Goal: Transaction & Acquisition: Book appointment/travel/reservation

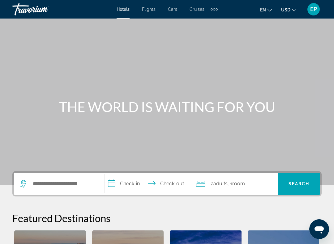
click at [199, 10] on span "Cruises" at bounding box center [197, 9] width 15 height 5
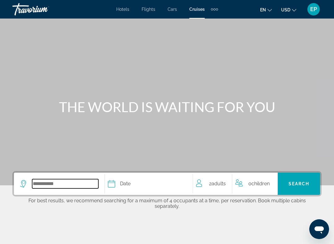
click at [72, 180] on input "Select cruise destination" at bounding box center [65, 183] width 66 height 9
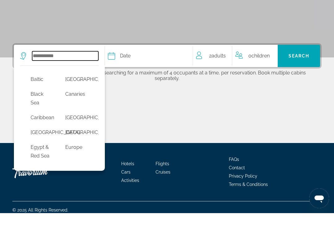
scroll to position [65, 2]
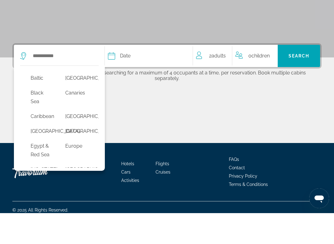
click at [49, 142] on button "Caribbean" at bounding box center [42, 148] width 28 height 12
type input "*********"
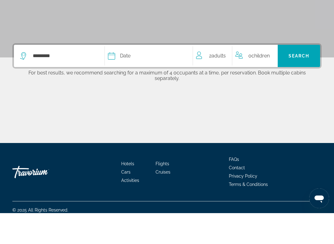
click at [308, 84] on span "Search" at bounding box center [299, 86] width 21 height 5
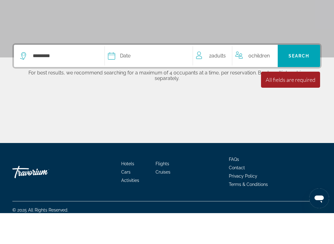
click at [153, 83] on div "Date" at bounding box center [147, 87] width 78 height 9
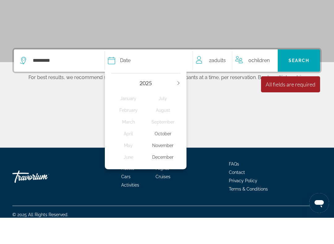
click at [182, 97] on div "[DATE] February March April May June July August September October November Dec…" at bounding box center [145, 146] width 81 height 99
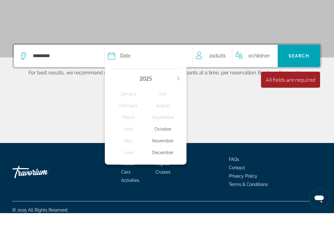
click at [177, 108] on icon "Next year" at bounding box center [179, 110] width 4 height 4
click at [165, 178] on div "December" at bounding box center [163, 183] width 35 height 11
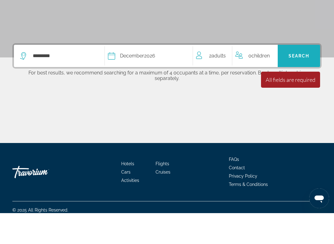
click at [307, 84] on span "Search" at bounding box center [299, 86] width 21 height 5
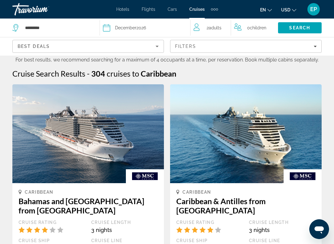
click at [315, 48] on icon "Filters" at bounding box center [315, 46] width 3 height 3
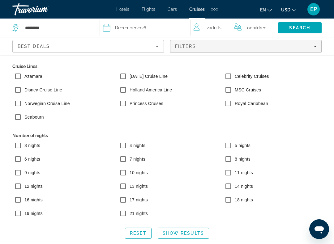
click at [308, 28] on span "Search" at bounding box center [299, 27] width 21 height 5
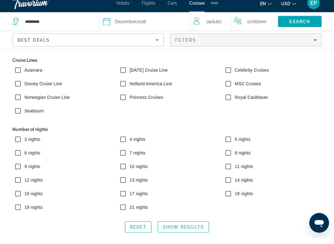
scroll to position [212, 0]
click at [192, 231] on span "Show Results" at bounding box center [183, 233] width 41 height 5
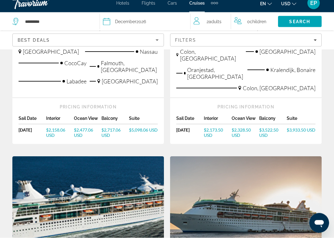
scroll to position [494, 0]
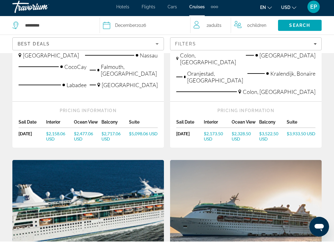
click at [110, 134] on span "$2,717.06 USD" at bounding box center [110, 139] width 19 height 11
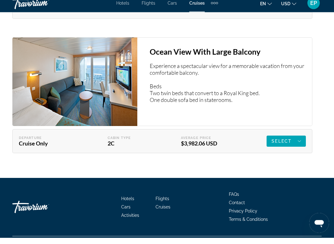
scroll to position [2061, 0]
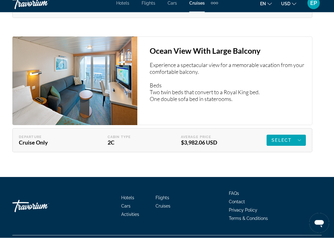
click at [289, 144] on span "Select" at bounding box center [282, 146] width 20 height 5
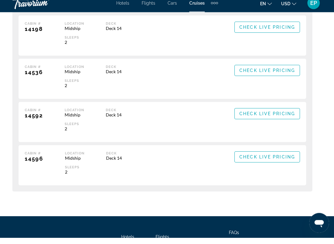
scroll to position [4251, 0]
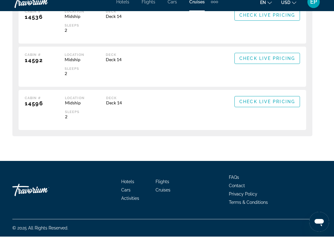
click at [246, 107] on span "Check Live Pricing" at bounding box center [267, 109] width 56 height 5
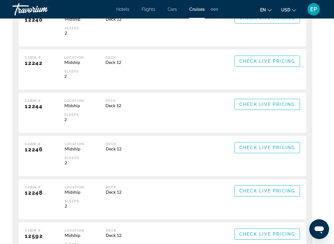
scroll to position [3735, 0]
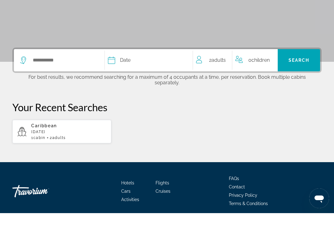
scroll to position [111, 0]
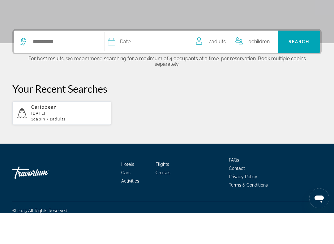
click at [94, 136] on p "Caribbean" at bounding box center [68, 138] width 75 height 5
type input "*********"
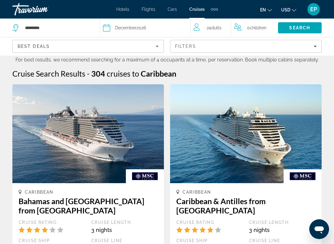
click at [313, 50] on span "Filters" at bounding box center [245, 46] width 151 height 15
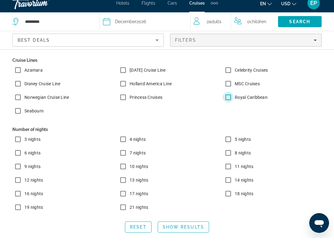
scroll to position [327, 0]
click at [194, 231] on span "Show Results" at bounding box center [183, 233] width 41 height 5
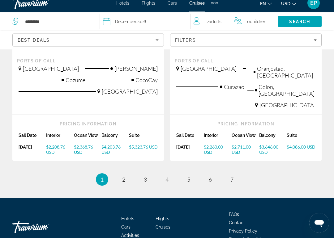
scroll to position [761, 0]
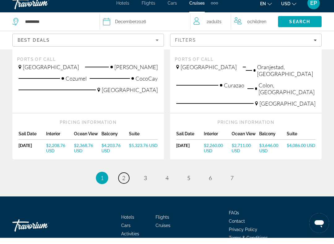
click at [126, 179] on link "page 2" at bounding box center [123, 184] width 11 height 11
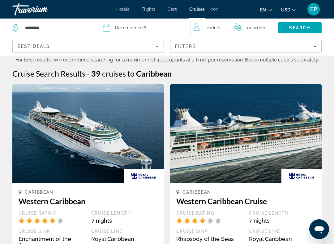
click at [150, 49] on div "Best Deals" at bounding box center [87, 46] width 138 height 7
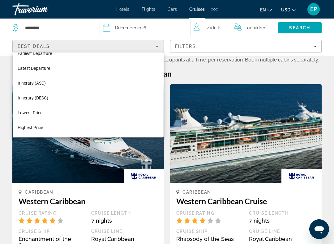
scroll to position [24, 0]
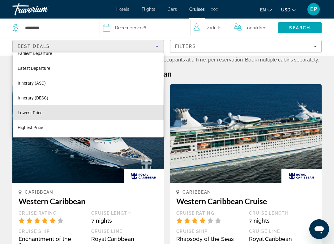
click at [98, 115] on mat-option "Lowest Price" at bounding box center [88, 112] width 151 height 15
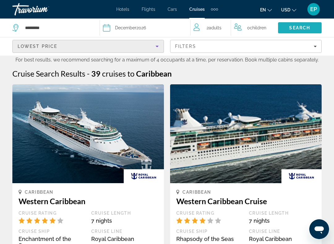
click at [308, 29] on span "Search" at bounding box center [299, 27] width 21 height 5
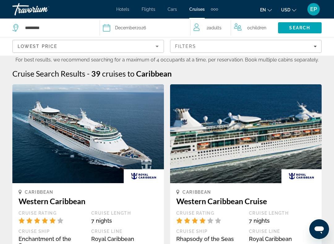
click at [156, 47] on icon "Sort by" at bounding box center [156, 46] width 7 height 7
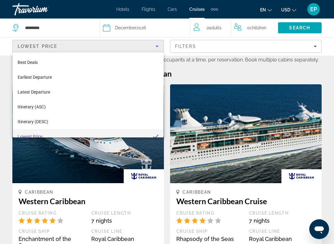
scroll to position [6, 0]
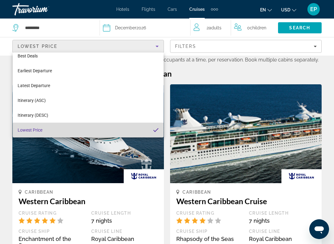
click at [119, 133] on mat-option "Lowest Price" at bounding box center [88, 130] width 151 height 15
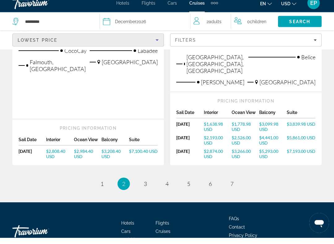
scroll to position [828, 0]
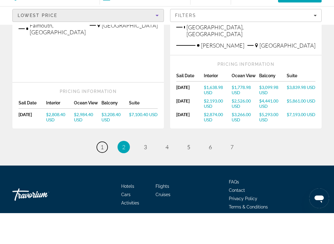
click at [105, 173] on link "page 1" at bounding box center [102, 178] width 11 height 11
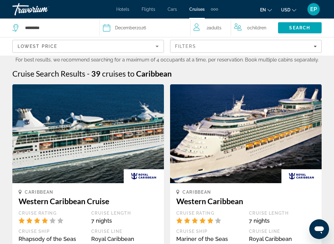
click at [314, 45] on icon "Filters" at bounding box center [315, 46] width 3 height 3
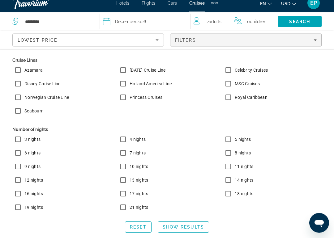
scroll to position [306, 0]
click at [191, 231] on span "Show Results" at bounding box center [183, 233] width 41 height 5
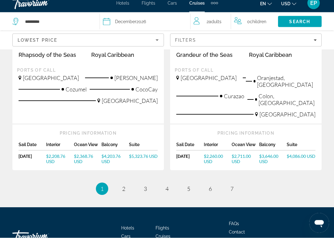
scroll to position [762, 0]
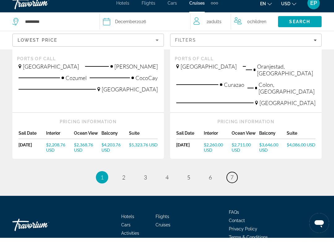
click at [236, 179] on link "page 7" at bounding box center [232, 184] width 11 height 11
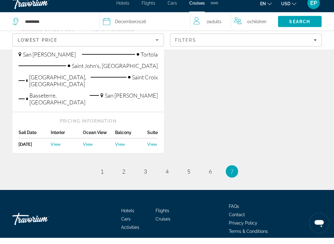
scroll to position [498, 0]
click at [214, 173] on link "page 6" at bounding box center [210, 178] width 11 height 11
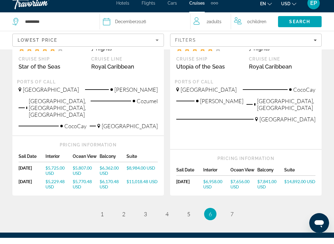
scroll to position [807, 0]
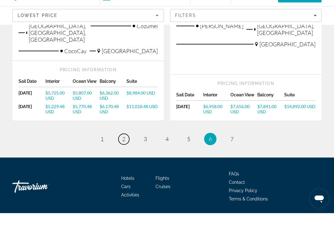
click at [126, 165] on link "page 2" at bounding box center [123, 170] width 11 height 11
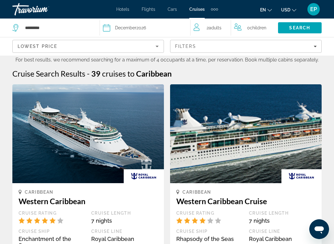
click at [313, 48] on div "Filters" at bounding box center [246, 46] width 142 height 5
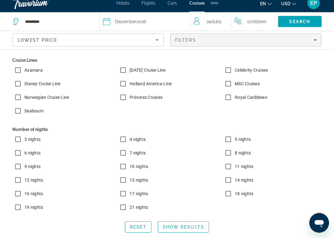
scroll to position [205, 0]
click at [190, 231] on span "Show Results" at bounding box center [183, 233] width 41 height 5
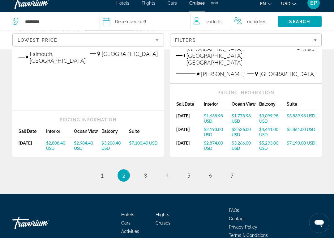
scroll to position [828, 0]
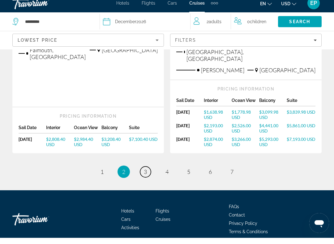
click at [149, 173] on link "page 3" at bounding box center [145, 178] width 11 height 11
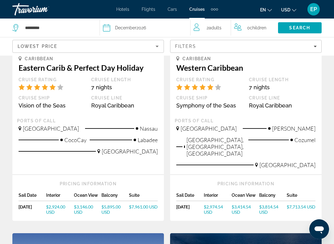
scroll to position [123, 0]
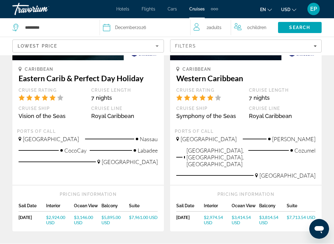
click at [36, 11] on div "Travorium" at bounding box center [43, 9] width 62 height 16
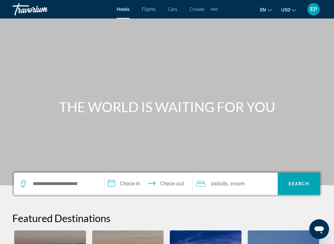
click at [35, 9] on div "Travorium" at bounding box center [43, 9] width 62 height 16
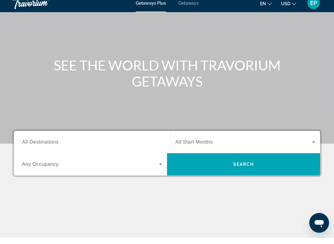
scroll to position [36, 0]
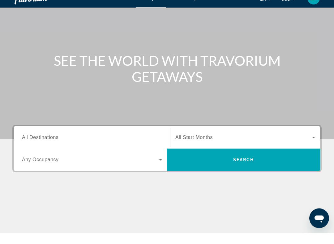
click at [238, 168] on span "Search" at bounding box center [243, 170] width 21 height 5
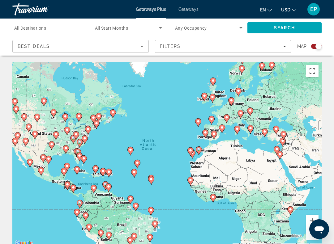
click at [60, 24] on input "Destination All Destinations" at bounding box center [47, 27] width 67 height 7
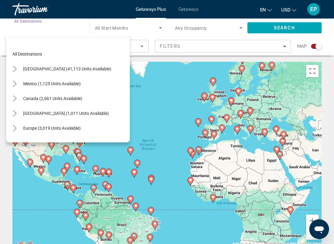
click at [78, 72] on span "Select destination: United States (41,113 units available)" at bounding box center [67, 69] width 94 height 15
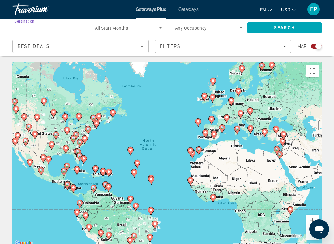
type input "**********"
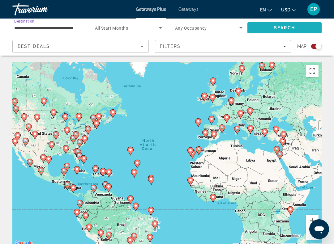
click at [295, 27] on span "Search" at bounding box center [284, 27] width 21 height 5
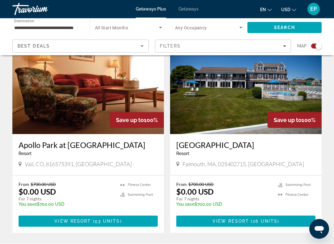
scroll to position [1076, 0]
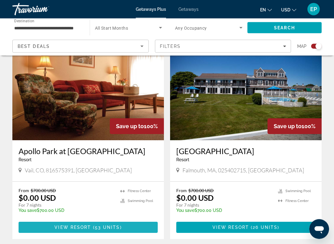
click at [137, 221] on span "Main content" at bounding box center [88, 228] width 139 height 15
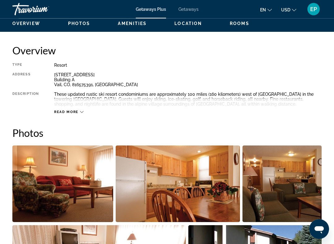
scroll to position [299, 0]
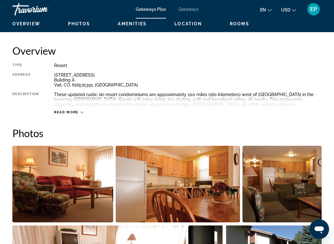
click at [75, 110] on span "Read more" at bounding box center [66, 112] width 24 height 4
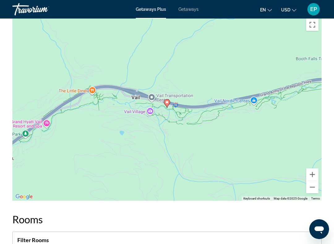
scroll to position [964, 0]
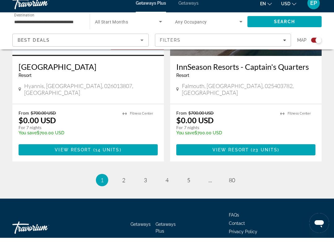
scroll to position [1369, 0]
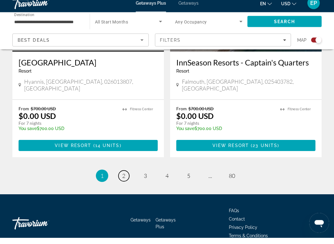
click at [124, 179] on span "2" at bounding box center [123, 182] width 3 height 7
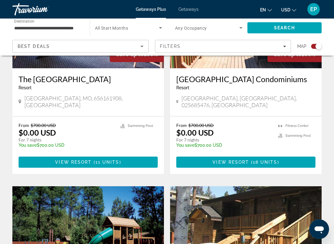
scroll to position [727, 0]
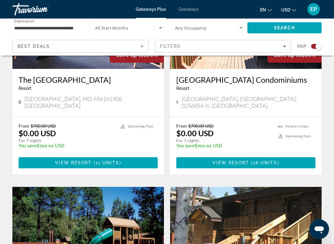
click at [138, 156] on span "Main content" at bounding box center [88, 163] width 139 height 15
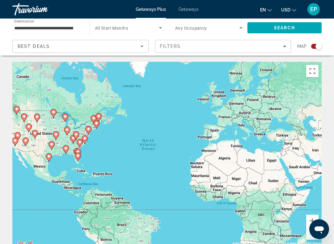
click at [287, 45] on span "Filters" at bounding box center [223, 46] width 136 height 15
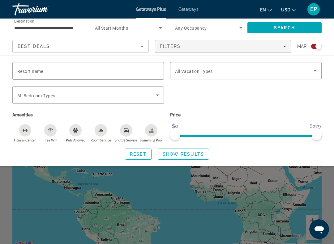
click at [283, 47] on icon "Filters" at bounding box center [284, 46] width 3 height 3
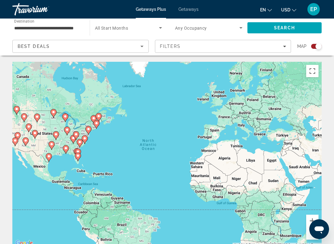
click at [74, 29] on input "**********" at bounding box center [47, 27] width 67 height 7
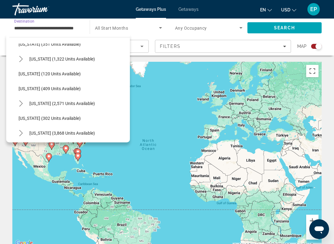
scroll to position [249, 0]
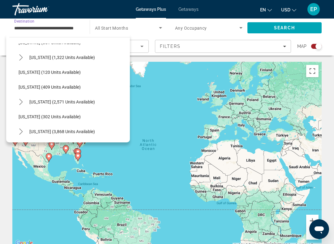
click at [80, 105] on span "Select destination: Missouri (2,571 units available)" at bounding box center [62, 102] width 72 height 15
type input "**********"
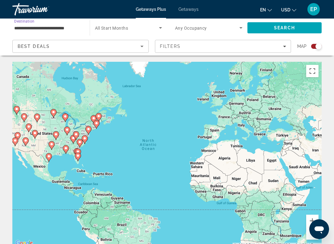
click at [287, 28] on span "Search" at bounding box center [284, 27] width 21 height 5
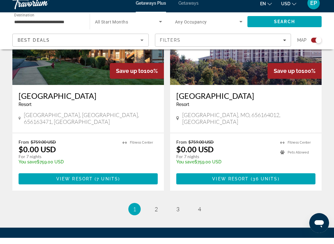
scroll to position [1406, 0]
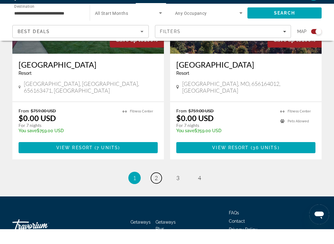
click at [159, 188] on link "page 2" at bounding box center [156, 193] width 11 height 11
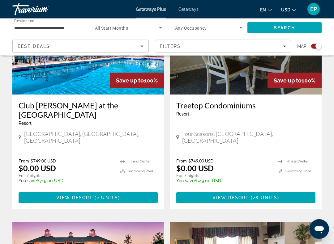
scroll to position [490, 0]
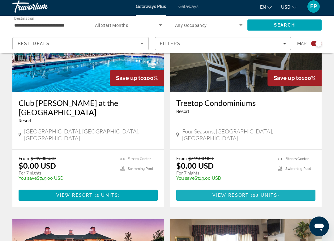
click at [224, 196] on span "View Resort" at bounding box center [231, 198] width 37 height 5
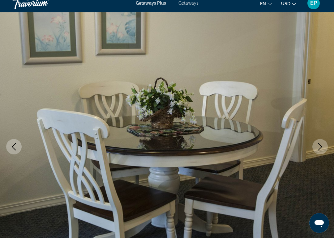
scroll to position [50, 0]
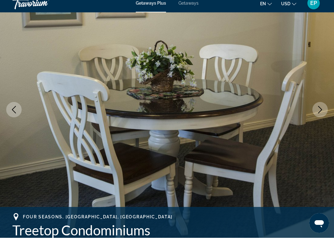
click at [321, 112] on icon "Next image" at bounding box center [319, 115] width 7 height 7
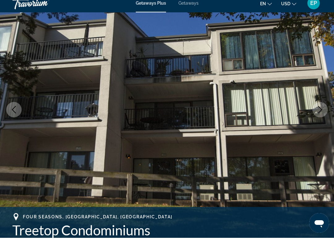
click at [321, 112] on icon "Next image" at bounding box center [320, 115] width 4 height 7
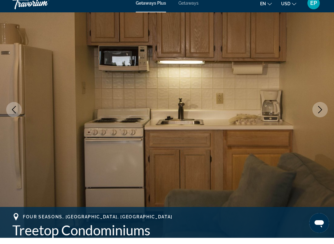
click at [317, 113] on icon "Next image" at bounding box center [319, 115] width 7 height 7
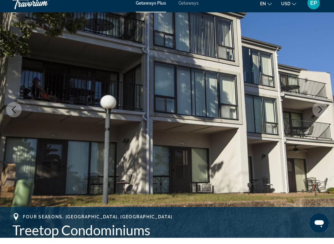
click at [319, 112] on icon "Next image" at bounding box center [319, 115] width 7 height 7
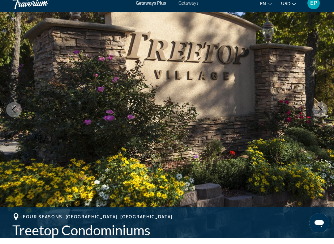
click at [316, 113] on button "Next image" at bounding box center [319, 115] width 15 height 15
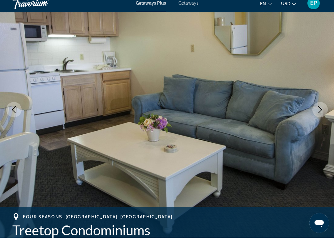
click at [316, 117] on img "Main content" at bounding box center [167, 116] width 334 height 294
click at [318, 113] on icon "Next image" at bounding box center [319, 115] width 7 height 7
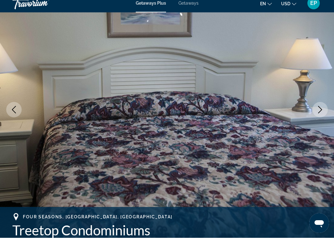
click at [317, 112] on icon "Next image" at bounding box center [319, 115] width 7 height 7
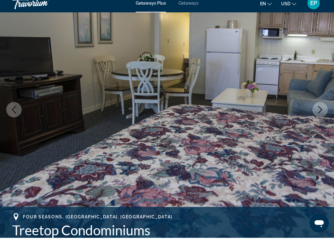
click at [317, 112] on icon "Next image" at bounding box center [319, 115] width 7 height 7
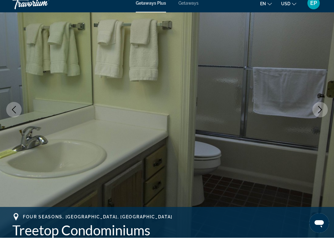
click at [316, 112] on icon "Next image" at bounding box center [319, 115] width 7 height 7
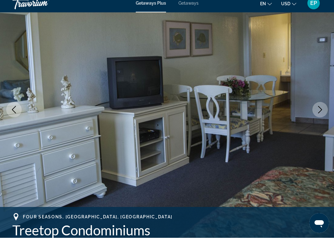
click at [316, 112] on button "Next image" at bounding box center [319, 115] width 15 height 15
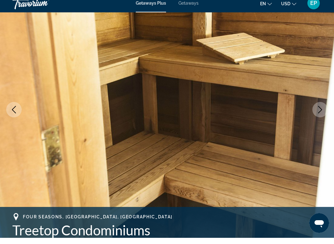
click at [313, 114] on img "Main content" at bounding box center [167, 116] width 334 height 294
click at [318, 112] on icon "Next image" at bounding box center [319, 115] width 7 height 7
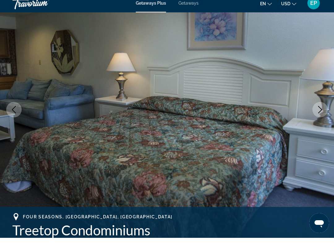
click at [315, 111] on button "Next image" at bounding box center [319, 115] width 15 height 15
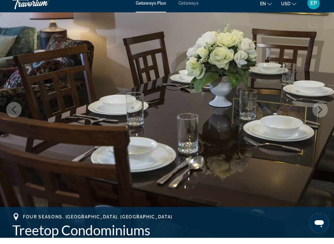
click at [313, 113] on button "Next image" at bounding box center [319, 115] width 15 height 15
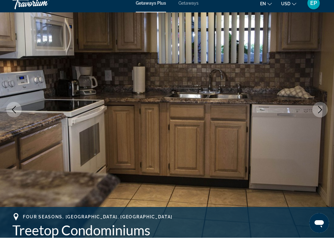
click at [313, 113] on img "Main content" at bounding box center [167, 116] width 334 height 294
click at [320, 112] on icon "Next image" at bounding box center [319, 115] width 7 height 7
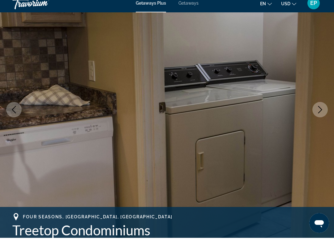
click at [318, 112] on icon "Next image" at bounding box center [319, 115] width 7 height 7
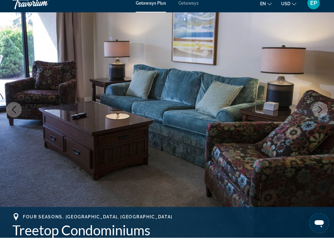
click at [318, 112] on icon "Next image" at bounding box center [319, 115] width 7 height 7
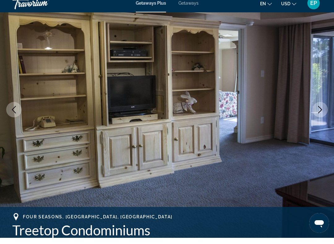
click at [317, 112] on icon "Next image" at bounding box center [319, 115] width 7 height 7
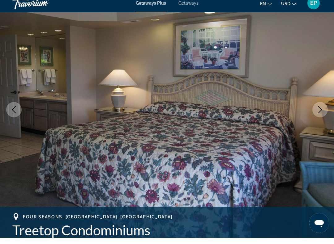
click at [316, 113] on button "Next image" at bounding box center [319, 115] width 15 height 15
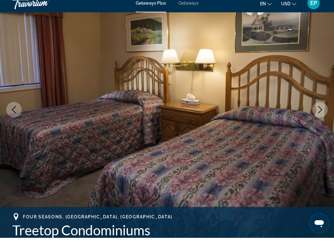
click at [314, 114] on button "Next image" at bounding box center [319, 115] width 15 height 15
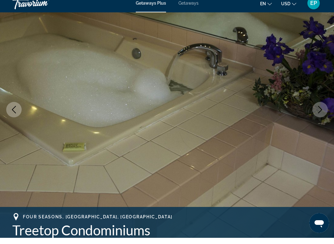
click at [313, 114] on img "Main content" at bounding box center [167, 116] width 334 height 294
click at [318, 112] on icon "Next image" at bounding box center [319, 115] width 7 height 7
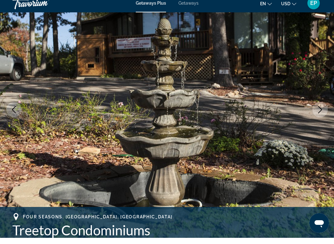
click at [316, 112] on icon "Next image" at bounding box center [319, 115] width 7 height 7
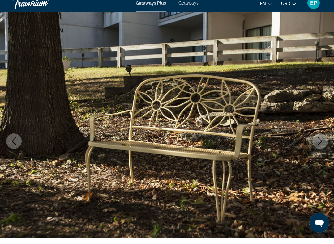
scroll to position [22, 0]
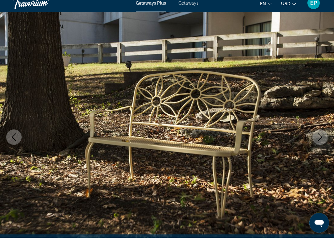
click at [321, 140] on icon "Next image" at bounding box center [319, 143] width 7 height 7
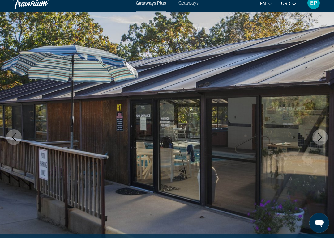
click at [321, 140] on icon "Next image" at bounding box center [319, 143] width 7 height 7
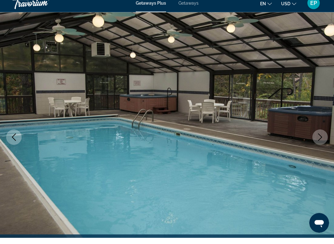
click at [321, 140] on icon "Next image" at bounding box center [319, 143] width 7 height 7
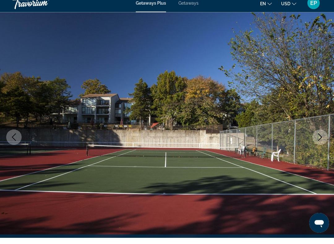
click at [321, 140] on icon "Next image" at bounding box center [319, 143] width 7 height 7
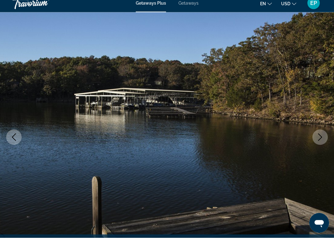
click at [319, 140] on icon "Next image" at bounding box center [319, 143] width 7 height 7
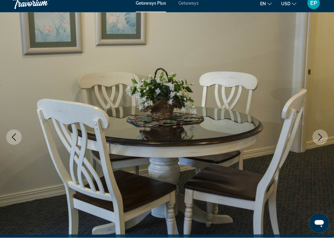
click at [319, 140] on icon "Next image" at bounding box center [319, 143] width 7 height 7
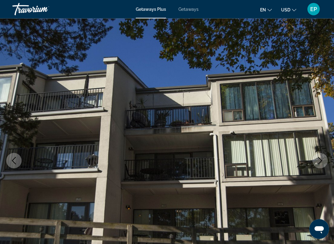
scroll to position [0, 0]
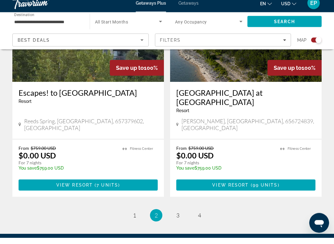
scroll to position [1387, 0]
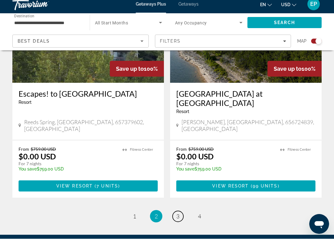
click at [182, 217] on link "page 3" at bounding box center [178, 222] width 11 height 11
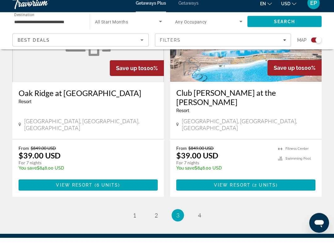
scroll to position [1388, 0]
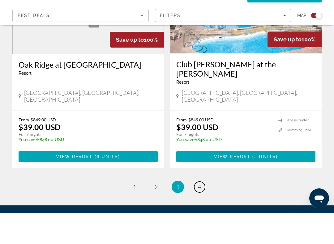
click at [203, 213] on link "page 4" at bounding box center [199, 218] width 11 height 11
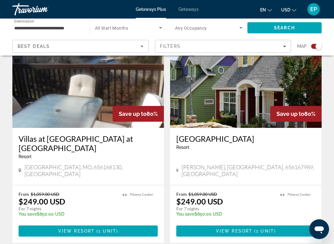
scroll to position [910, 0]
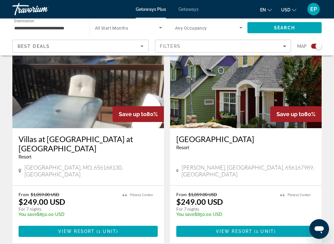
click at [65, 29] on input "**********" at bounding box center [47, 27] width 67 height 7
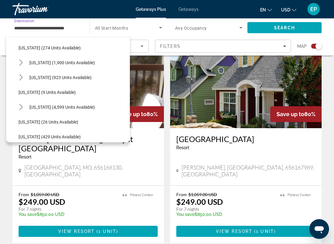
scroll to position [50, 0]
click at [76, 109] on span "Florida (4,599 units available)" at bounding box center [62, 107] width 66 height 5
type input "**********"
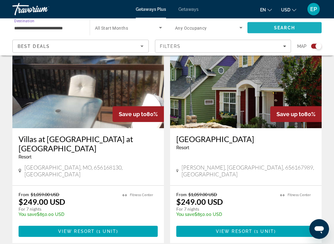
click at [285, 28] on span "Search" at bounding box center [284, 27] width 21 height 5
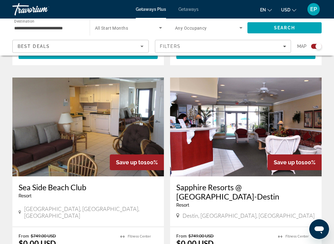
scroll to position [1255, 0]
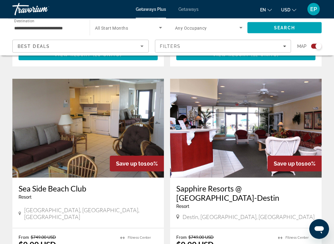
click at [211, 130] on img "Main content" at bounding box center [246, 128] width 152 height 99
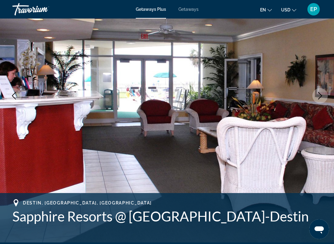
scroll to position [69, 0]
click at [321, 90] on button "Next image" at bounding box center [319, 95] width 15 height 15
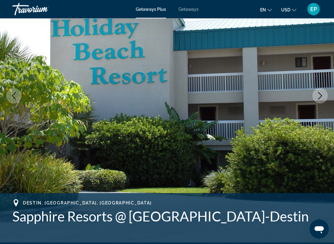
click at [324, 96] on icon "Next image" at bounding box center [319, 96] width 7 height 7
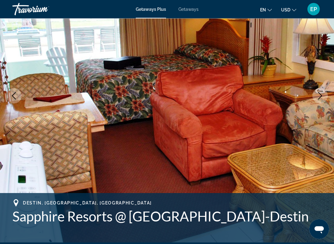
click at [322, 98] on icon "Next image" at bounding box center [319, 96] width 7 height 7
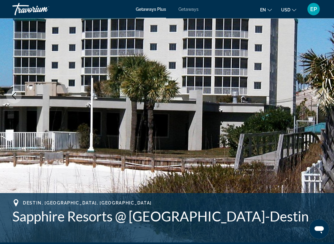
click at [322, 99] on icon "Next image" at bounding box center [319, 96] width 7 height 7
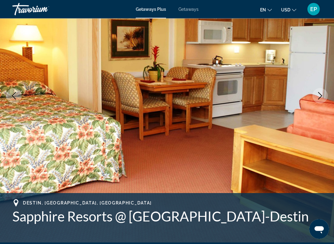
click at [319, 101] on button "Next image" at bounding box center [319, 95] width 15 height 15
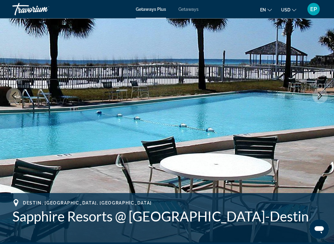
click at [320, 101] on button "Next image" at bounding box center [319, 95] width 15 height 15
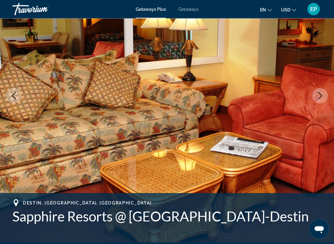
click at [317, 103] on button "Next image" at bounding box center [319, 95] width 15 height 15
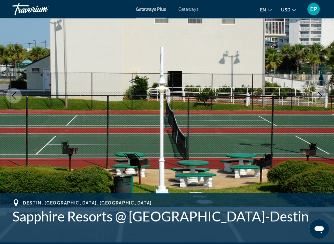
click at [318, 103] on button "Next image" at bounding box center [319, 95] width 15 height 15
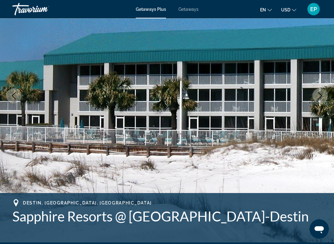
click at [316, 105] on img "Main content" at bounding box center [167, 96] width 334 height 294
click at [320, 99] on icon "Next image" at bounding box center [319, 96] width 7 height 7
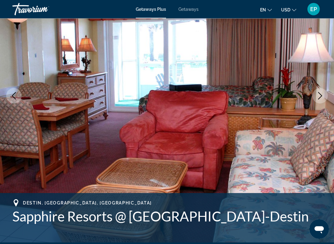
click at [318, 99] on icon "Next image" at bounding box center [319, 96] width 7 height 7
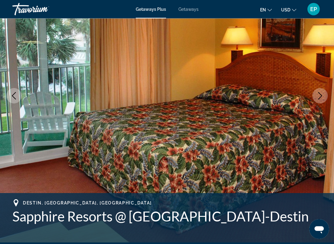
click at [319, 100] on button "Next image" at bounding box center [319, 95] width 15 height 15
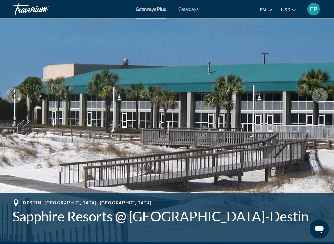
click at [321, 97] on icon "Next image" at bounding box center [319, 96] width 7 height 7
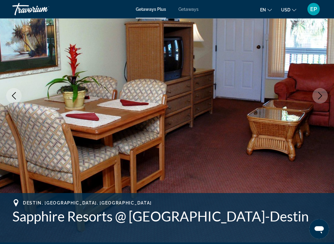
click at [319, 97] on icon "Next image" at bounding box center [319, 96] width 7 height 7
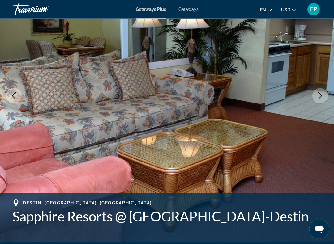
click at [317, 98] on icon "Next image" at bounding box center [319, 96] width 7 height 7
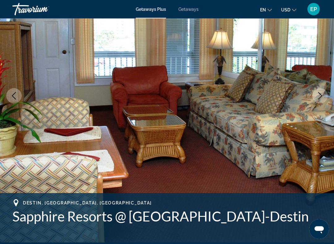
click at [317, 99] on icon "Next image" at bounding box center [319, 96] width 7 height 7
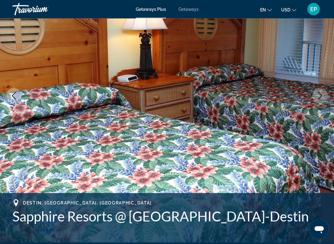
click at [316, 100] on button "Next image" at bounding box center [319, 95] width 15 height 15
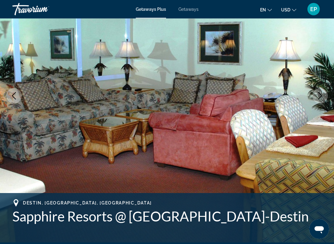
click at [316, 100] on button "Next image" at bounding box center [319, 95] width 15 height 15
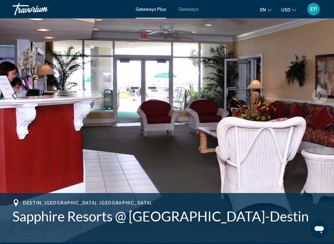
click at [313, 101] on img "Main content" at bounding box center [167, 96] width 334 height 294
click at [316, 97] on button "Next image" at bounding box center [319, 95] width 15 height 15
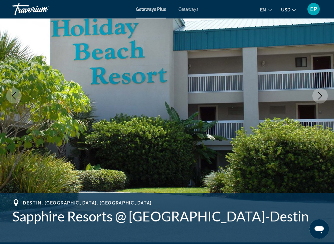
click at [320, 97] on icon "Next image" at bounding box center [319, 96] width 7 height 7
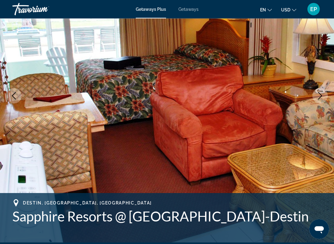
click at [318, 101] on button "Next image" at bounding box center [319, 95] width 15 height 15
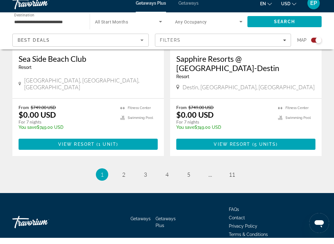
scroll to position [1380, 0]
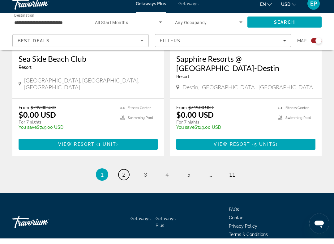
click at [125, 177] on span "2" at bounding box center [123, 180] width 3 height 7
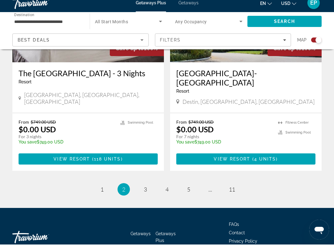
scroll to position [1400, 0]
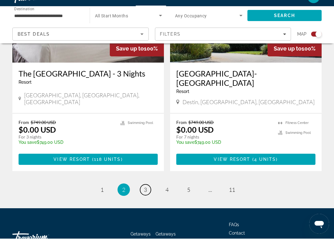
click at [149, 196] on link "page 3" at bounding box center [145, 201] width 11 height 11
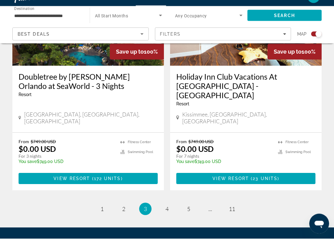
scroll to position [1414, 0]
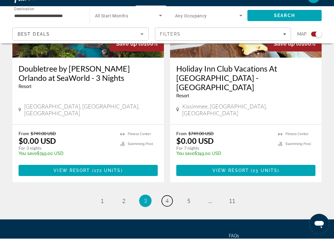
click at [166, 209] on span "4" at bounding box center [167, 212] width 3 height 7
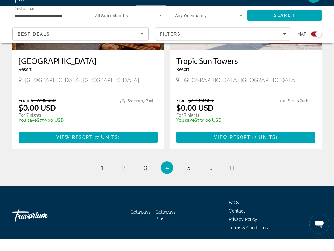
scroll to position [1391, 0]
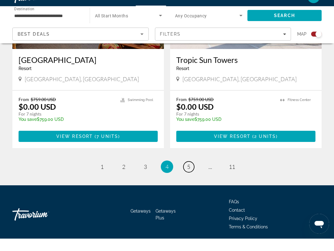
click at [190, 175] on span "5" at bounding box center [188, 178] width 3 height 7
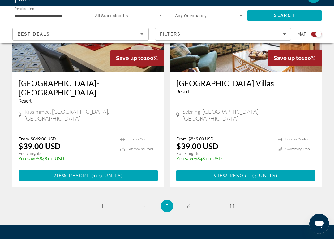
scroll to position [1382, 0]
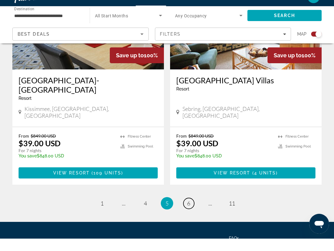
click at [191, 210] on link "page 6" at bounding box center [188, 215] width 11 height 11
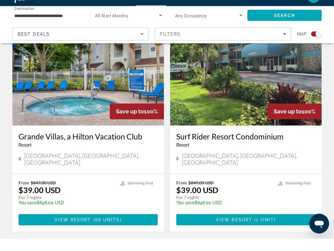
scroll to position [1428, 0]
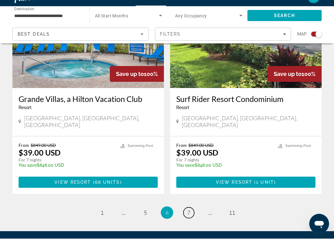
click at [187, 219] on link "page 7" at bounding box center [188, 224] width 11 height 11
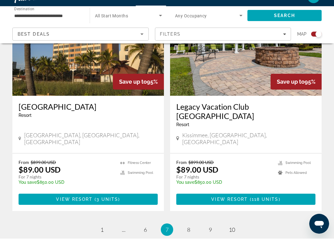
scroll to position [1419, 0]
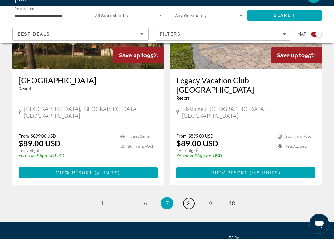
click at [188, 210] on link "page 8" at bounding box center [188, 215] width 11 height 11
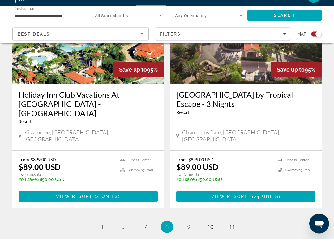
scroll to position [1405, 0]
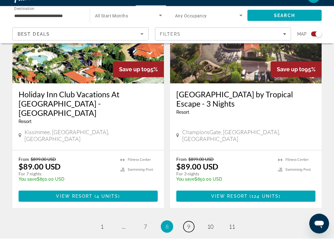
click at [185, 234] on link "page 9" at bounding box center [188, 239] width 11 height 11
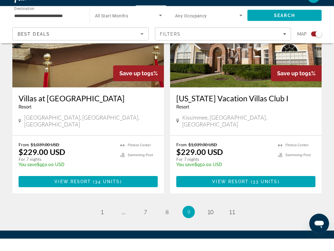
scroll to position [1416, 0]
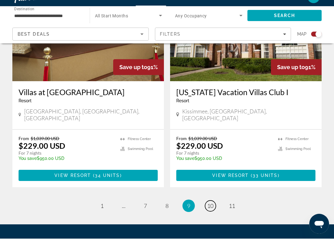
click at [212, 214] on span "10" at bounding box center [210, 217] width 6 height 7
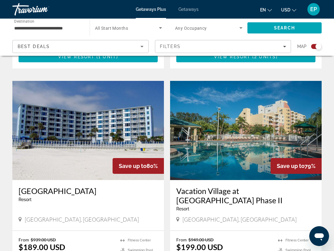
scroll to position [1052, 0]
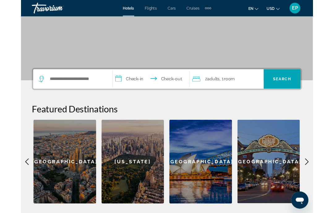
scroll to position [68, 0]
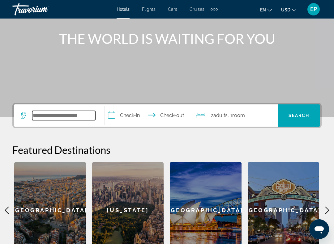
click at [82, 116] on input "Search hotel destination" at bounding box center [63, 115] width 63 height 9
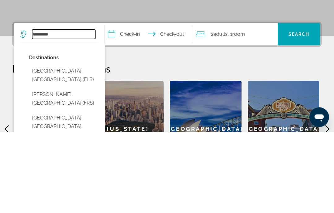
type input "*******"
click at [170, 105] on input "**********" at bounding box center [150, 117] width 90 height 24
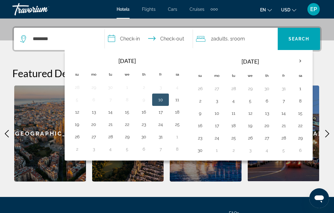
scroll to position [145, 0]
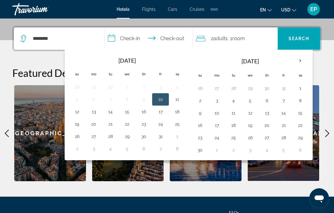
click at [302, 61] on th "Next month" at bounding box center [300, 61] width 17 height 14
click at [304, 61] on th "Next month" at bounding box center [300, 61] width 17 height 14
click at [302, 61] on th "Next month" at bounding box center [300, 61] width 17 height 14
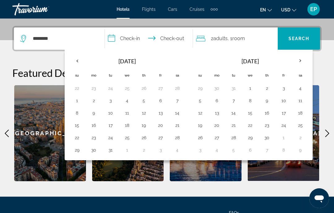
click at [303, 63] on th "Next month" at bounding box center [300, 61] width 17 height 14
click at [304, 63] on th "Next month" at bounding box center [300, 61] width 17 height 14
click at [203, 102] on button "7" at bounding box center [200, 101] width 10 height 9
click at [202, 116] on button "14" at bounding box center [200, 113] width 10 height 9
type input "**********"
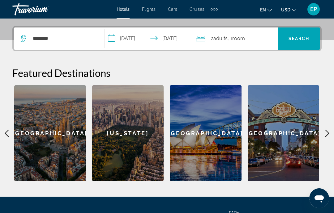
click at [233, 44] on div "2 Adult Adults , 1 Room rooms" at bounding box center [237, 39] width 82 height 22
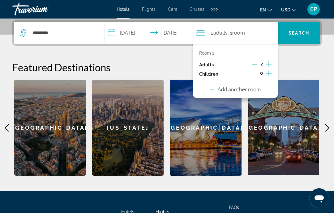
scroll to position [151, 0]
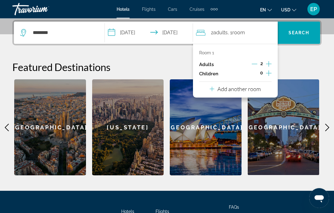
click at [271, 73] on icon "Increment children" at bounding box center [269, 73] width 6 height 7
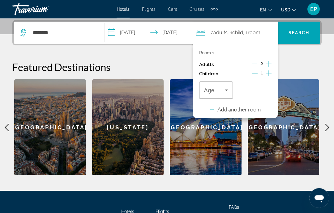
scroll to position [151, 0]
click at [272, 75] on button "Increment children" at bounding box center [269, 73] width 6 height 9
click at [230, 87] on icon "Travelers: 2 adults, 2 children" at bounding box center [226, 90] width 7 height 7
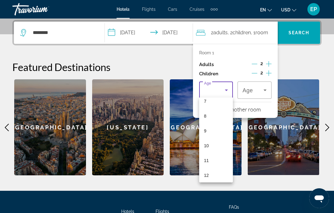
scroll to position [110, 0]
click at [217, 132] on mat-option "9" at bounding box center [216, 130] width 34 height 15
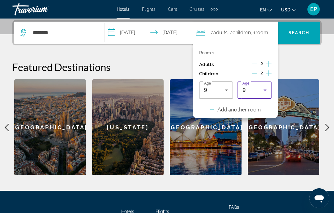
click at [268, 89] on icon "Travelers: 2 adults, 2 children" at bounding box center [264, 90] width 7 height 7
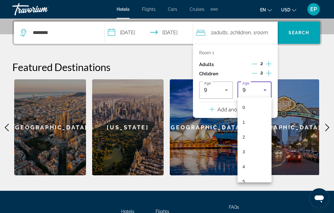
scroll to position [66, 0]
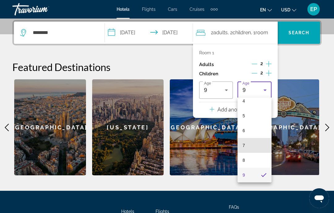
click at [253, 147] on mat-option "7" at bounding box center [255, 145] width 34 height 15
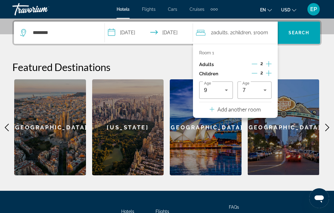
click at [308, 35] on span "Search" at bounding box center [299, 32] width 21 height 5
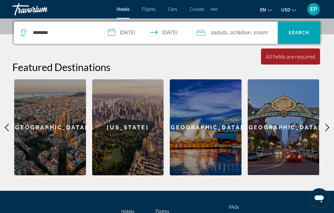
click at [309, 60] on div "All fields are required" at bounding box center [291, 56] width 50 height 7
click at [307, 33] on span "Search" at bounding box center [299, 32] width 21 height 5
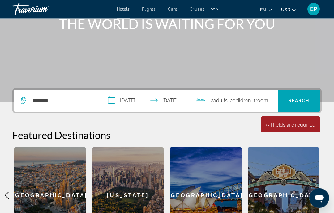
scroll to position [83, 0]
click at [82, 103] on input "*******" at bounding box center [63, 100] width 63 height 9
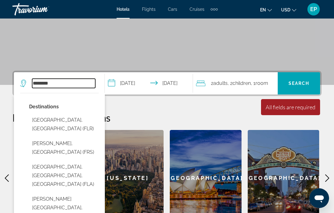
scroll to position [88, 0]
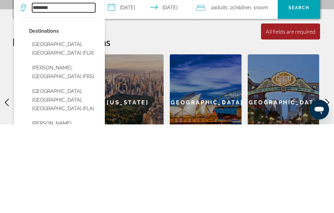
click at [86, 92] on input "*******" at bounding box center [63, 96] width 63 height 9
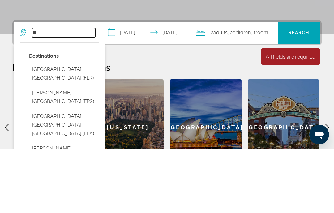
type input "*"
type input "*******"
click at [310, 89] on span "Search" at bounding box center [299, 96] width 42 height 15
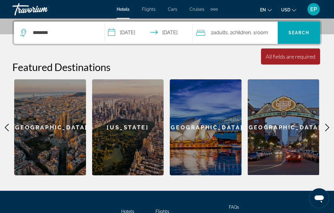
click at [312, 32] on span "Search" at bounding box center [299, 32] width 42 height 15
click at [251, 34] on span "Children" at bounding box center [242, 33] width 18 height 6
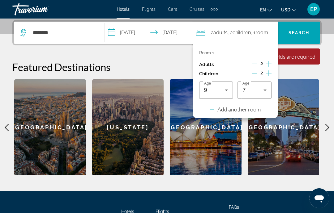
click at [246, 109] on p "Add another room" at bounding box center [238, 109] width 43 height 7
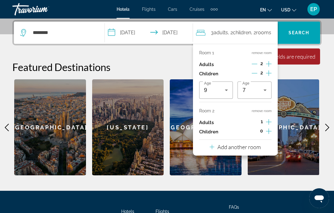
click at [212, 53] on p "Room 1" at bounding box center [206, 52] width 15 height 5
click at [210, 55] on p "Room 1" at bounding box center [206, 52] width 15 height 5
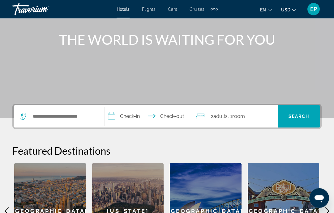
scroll to position [68, 0]
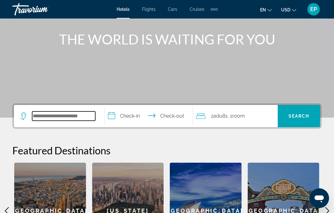
click at [76, 121] on input "Search hotel destination" at bounding box center [63, 116] width 63 height 9
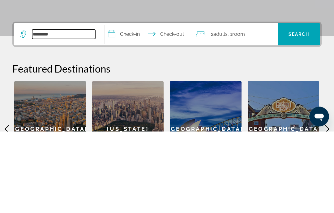
type input "*******"
click at [308, 114] on span "Search" at bounding box center [299, 116] width 21 height 5
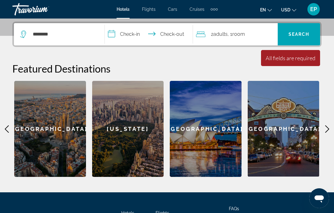
click at [160, 34] on input "**********" at bounding box center [150, 35] width 90 height 24
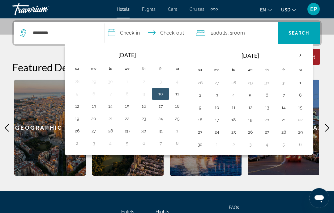
scroll to position [151, 0]
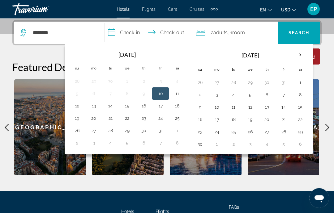
click at [307, 55] on th "Next month" at bounding box center [300, 56] width 17 height 14
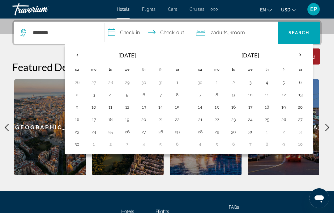
click at [302, 53] on th "Next month" at bounding box center [300, 55] width 17 height 14
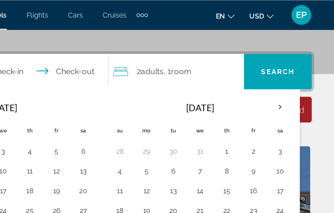
scroll to position [118, 0]
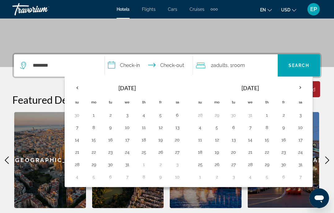
click at [284, 104] on th "Fr" at bounding box center [283, 103] width 17 height 14
click at [304, 91] on th "Next month" at bounding box center [300, 88] width 17 height 14
click at [303, 89] on th "Next month" at bounding box center [300, 88] width 17 height 14
click at [300, 89] on th "Next month" at bounding box center [300, 88] width 17 height 14
click at [303, 89] on th "Next month" at bounding box center [300, 88] width 17 height 14
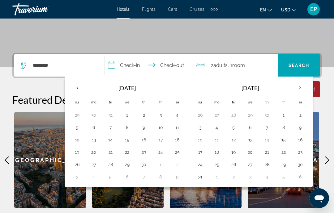
click at [303, 89] on th "Next month" at bounding box center [300, 88] width 17 height 14
click at [252, 174] on button "8" at bounding box center [250, 177] width 10 height 9
click at [76, 87] on th "Previous month" at bounding box center [77, 88] width 17 height 14
click at [252, 140] on button "15" at bounding box center [250, 140] width 10 height 9
type input "**********"
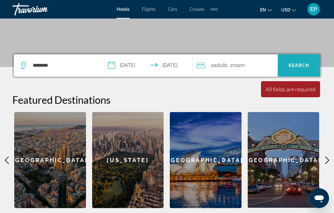
click at [309, 71] on span "Search" at bounding box center [299, 65] width 42 height 15
click at [26, 66] on icon "Search widget" at bounding box center [23, 65] width 6 height 7
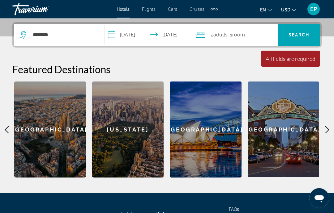
scroll to position [151, 0]
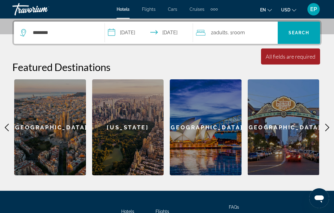
click at [300, 37] on span "Search" at bounding box center [299, 32] width 42 height 15
click at [313, 60] on div "Minimum length of stay is 1 day All fields are required Children ages are requi…" at bounding box center [290, 57] width 59 height 16
click at [313, 32] on span "Search" at bounding box center [299, 32] width 42 height 15
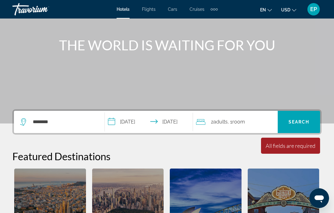
scroll to position [59, 0]
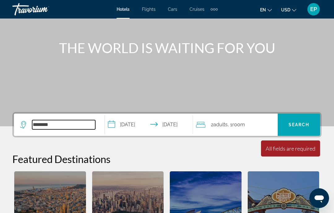
click at [78, 130] on input "*******" at bounding box center [63, 124] width 63 height 9
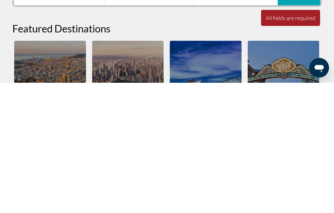
scroll to position [62, 0]
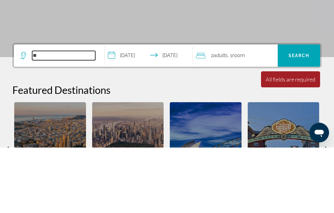
type input "*"
click at [304, 114] on span "Search" at bounding box center [299, 121] width 42 height 15
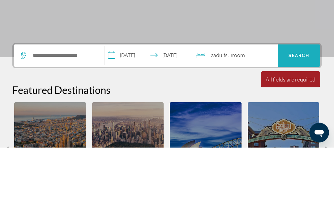
scroll to position [128, 0]
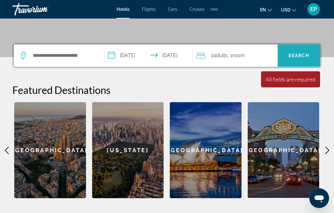
click at [314, 57] on span "Search" at bounding box center [299, 55] width 42 height 15
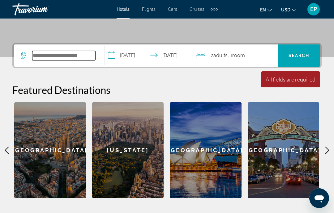
click at [68, 54] on input "Search hotel destination" at bounding box center [63, 55] width 63 height 9
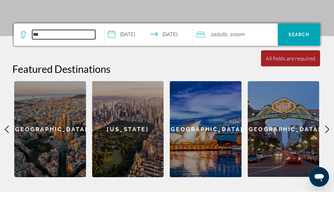
type input "***"
click at [306, 54] on span "Search" at bounding box center [299, 56] width 21 height 5
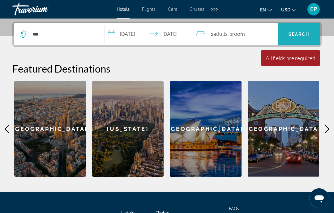
click at [309, 39] on span "Search" at bounding box center [299, 34] width 42 height 15
click at [226, 30] on span "2 Adult Adults" at bounding box center [219, 34] width 17 height 9
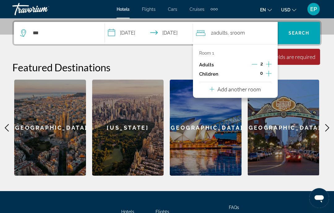
scroll to position [151, 0]
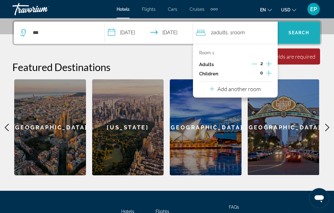
click at [311, 35] on span "Search" at bounding box center [299, 33] width 42 height 15
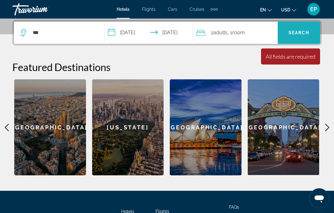
click at [312, 37] on span "Search" at bounding box center [299, 32] width 42 height 15
click at [156, 159] on div "[US_STATE]" at bounding box center [128, 128] width 72 height 96
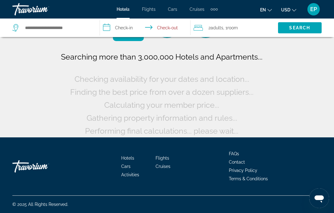
scroll to position [36, 0]
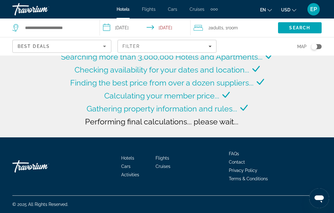
type input "**********"
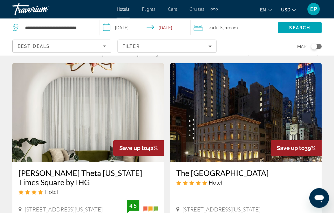
scroll to position [5, 0]
